Goal: Task Accomplishment & Management: Complete application form

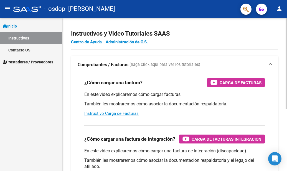
scroll to position [2, 0]
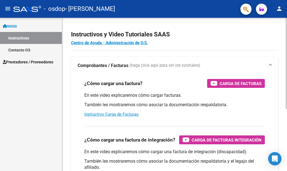
click at [272, 69] on div "Instructivos y Video Tutoriales SAAS Centro de Ayuda - Administración de O.S. C…" at bounding box center [175, 144] width 226 height 257
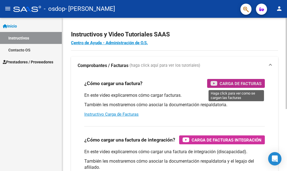
click at [246, 85] on span "Carga de Facturas" at bounding box center [241, 83] width 42 height 7
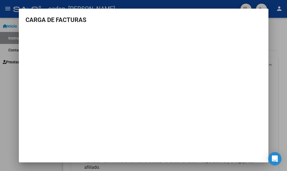
click at [189, 135] on mat-dialog-container "CARGA DE FACTURAS" at bounding box center [144, 86] width 250 height 154
drag, startPoint x: 254, startPoint y: 25, endPoint x: 310, endPoint y: 76, distance: 75.6
click at [287, 76] on html "menu - osdop - [PERSON_NAME] person Inicio Instructivos Contacto OS Prestadores…" at bounding box center [143, 85] width 287 height 171
click at [153, 6] on div at bounding box center [143, 85] width 287 height 171
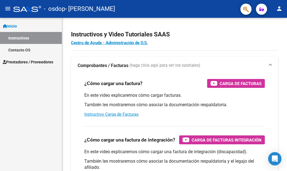
click at [153, 6] on div "- osdop - [PERSON_NAME]" at bounding box center [124, 9] width 223 height 12
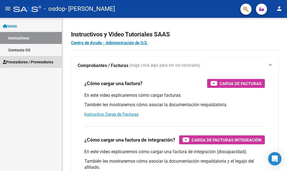
click at [44, 62] on span "Prestadores / Proveedores" at bounding box center [28, 62] width 50 height 6
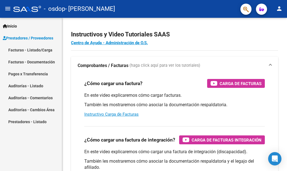
click at [41, 38] on span "Prestadores / Proveedores" at bounding box center [28, 38] width 50 height 6
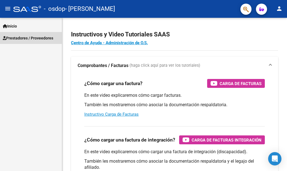
click at [41, 38] on span "Prestadores / Proveedores" at bounding box center [28, 38] width 50 height 6
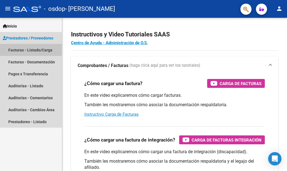
click at [37, 51] on link "Facturas - Listado/Carga" at bounding box center [31, 50] width 62 height 12
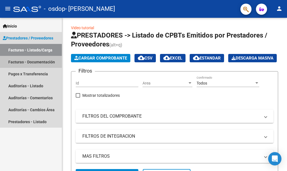
click at [33, 62] on link "Facturas - Documentación" at bounding box center [31, 62] width 62 height 12
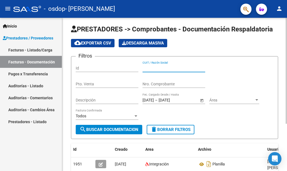
click at [157, 67] on input "CUIT / Razón Social" at bounding box center [174, 68] width 63 height 5
click at [39, 49] on link "Facturas - Listado/Carga" at bounding box center [31, 50] width 62 height 12
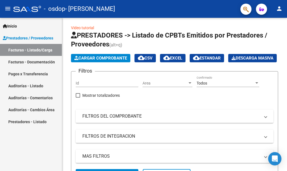
click at [38, 37] on span "Prestadores / Proveedores" at bounding box center [28, 38] width 50 height 6
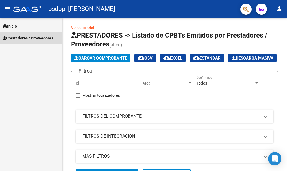
click at [38, 37] on span "Prestadores / Proveedores" at bounding box center [28, 38] width 50 height 6
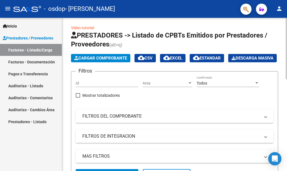
click at [84, 28] on link "Video tutorial" at bounding box center [82, 28] width 23 height 4
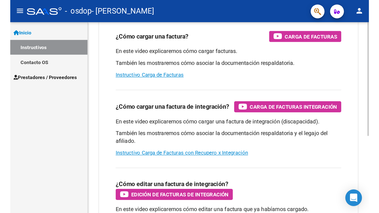
scroll to position [57, 0]
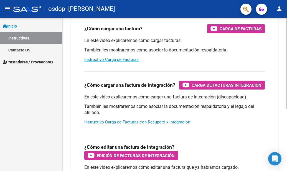
click at [287, 108] on html "menu - osdop - [PERSON_NAME] person Inicio Instructivos Contacto OS Prestadores…" at bounding box center [143, 85] width 287 height 171
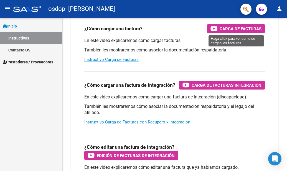
click at [245, 28] on span "Carga de Facturas" at bounding box center [241, 28] width 42 height 7
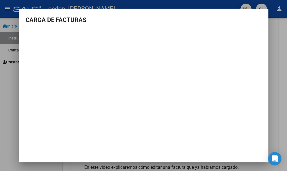
click at [138, 9] on mat-dialog-container "CARGA DE FACTURAS" at bounding box center [144, 86] width 250 height 154
click at [231, 3] on div at bounding box center [143, 85] width 287 height 171
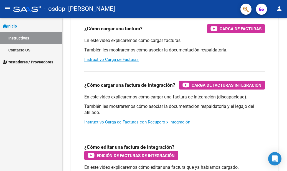
click at [231, 3] on div "- osdop - [PERSON_NAME]" at bounding box center [124, 9] width 223 height 12
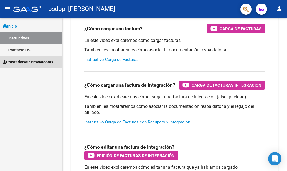
click at [24, 62] on span "Prestadores / Proveedores" at bounding box center [28, 62] width 50 height 6
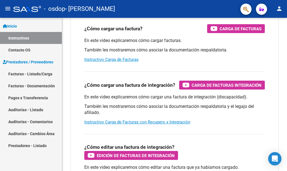
click at [29, 74] on link "Facturas - Listado/Carga" at bounding box center [31, 74] width 62 height 12
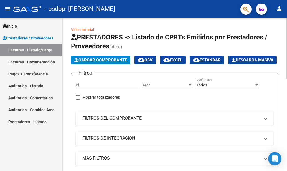
click at [286, 16] on div "menu - osdop - [PERSON_NAME] person Inicio Instructivos Contacto OS Prestadores…" at bounding box center [143, 85] width 287 height 171
click at [89, 59] on span "Cargar Comprobante" at bounding box center [100, 59] width 53 height 5
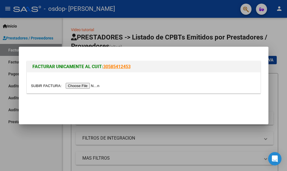
click at [86, 84] on input "file" at bounding box center [66, 86] width 70 height 6
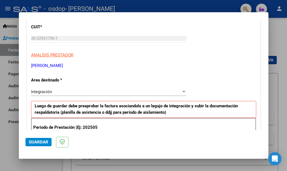
scroll to position [76, 0]
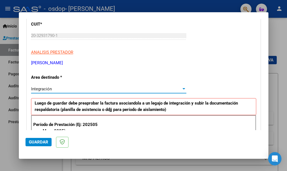
click at [183, 89] on div at bounding box center [184, 88] width 3 height 1
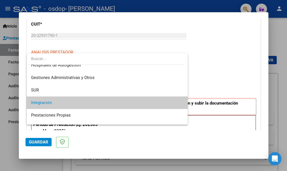
scroll to position [0, 0]
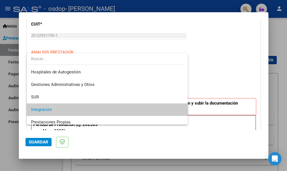
click at [195, 57] on div at bounding box center [143, 85] width 287 height 171
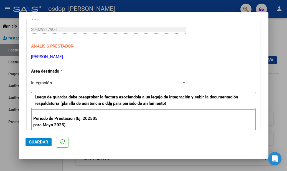
scroll to position [83, 0]
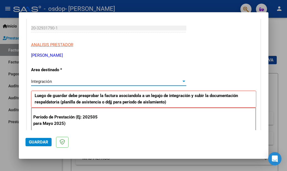
click at [183, 81] on div at bounding box center [184, 80] width 3 height 1
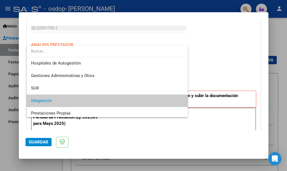
scroll to position [0, 0]
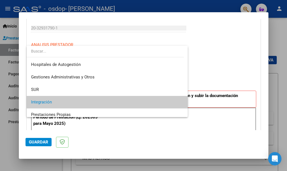
click at [198, 56] on div at bounding box center [143, 85] width 287 height 171
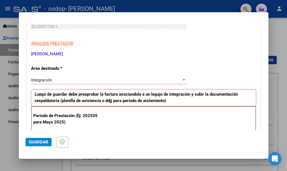
scroll to position [76, 0]
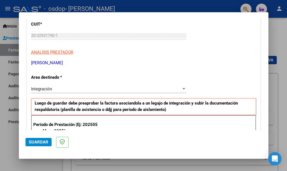
click at [181, 87] on div at bounding box center [183, 89] width 5 height 4
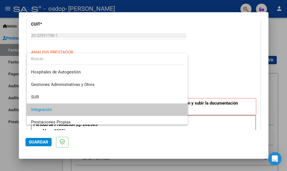
scroll to position [21, 0]
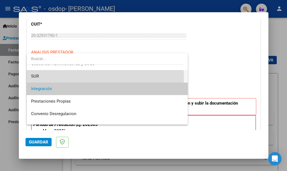
click at [50, 77] on span "SUR" at bounding box center [107, 76] width 153 height 12
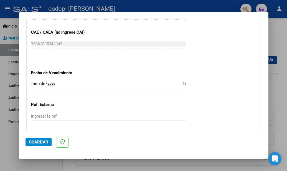
scroll to position [292, 0]
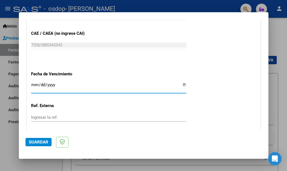
click at [58, 85] on input "Ingresar la fecha" at bounding box center [108, 86] width 155 height 9
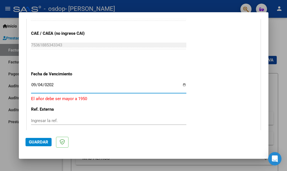
type input "[DATE]"
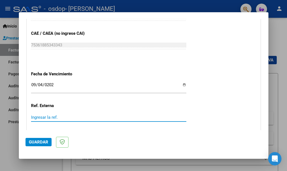
click at [64, 118] on input "Ingresar la ref." at bounding box center [108, 117] width 155 height 5
click at [54, 118] on input "Ingresar la ref." at bounding box center [108, 117] width 155 height 5
click at [48, 119] on input "Ingresar la ref." at bounding box center [108, 117] width 155 height 5
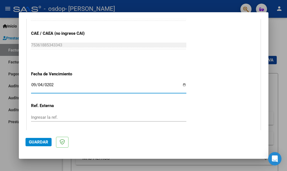
click at [132, 88] on input "[DATE]" at bounding box center [108, 86] width 155 height 9
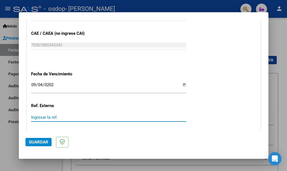
click at [67, 115] on input "Ingresar la ref." at bounding box center [108, 117] width 155 height 5
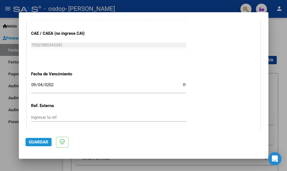
click at [42, 140] on span "Guardar" at bounding box center [38, 141] width 19 height 5
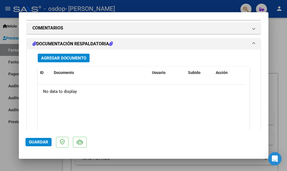
scroll to position [439, 0]
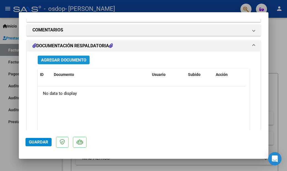
click at [67, 59] on span "Agregar Documento" at bounding box center [63, 59] width 45 height 5
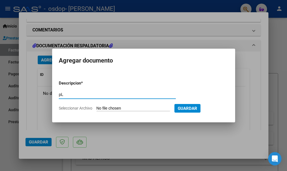
type input "p"
type input "Planilla de asistencia"
click at [131, 107] on input "Seleccionar Archivo" at bounding box center [134, 108] width 74 height 5
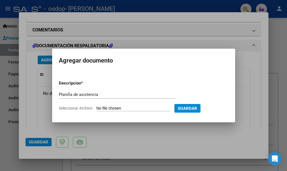
type input "C:\fakepath\planilla Agosto.pdf"
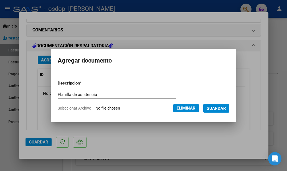
click at [223, 107] on span "Guardar" at bounding box center [216, 108] width 19 height 5
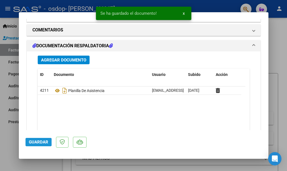
click at [34, 142] on span "Guardar" at bounding box center [38, 141] width 19 height 5
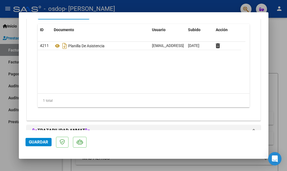
scroll to position [608, 0]
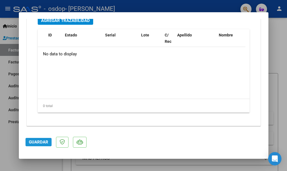
click at [40, 142] on span "Guardar" at bounding box center [38, 141] width 19 height 5
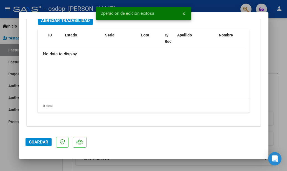
click at [217, 4] on div at bounding box center [143, 85] width 287 height 171
click at [217, 4] on div "- osdop - [PERSON_NAME]" at bounding box center [124, 9] width 223 height 12
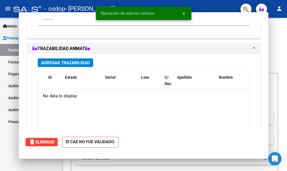
scroll to position [0, 0]
